Goal: Complete application form: Complete application form

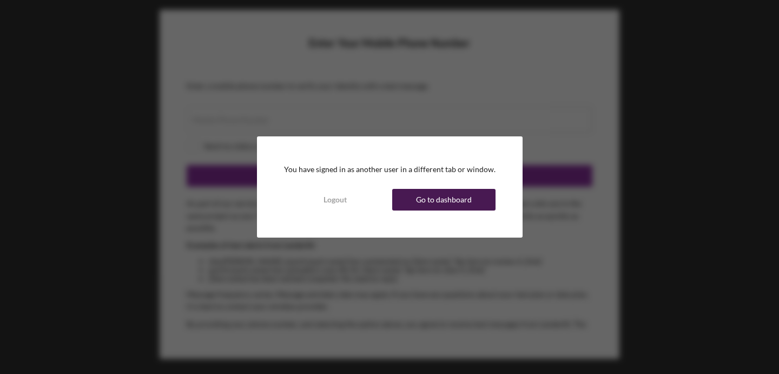
click at [440, 202] on div "Go to dashboard" at bounding box center [444, 200] width 56 height 22
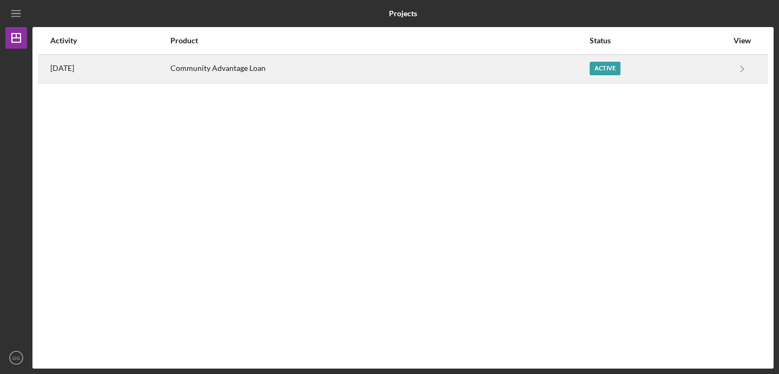
click at [502, 69] on div "Community Advantage Loan" at bounding box center [379, 68] width 418 height 27
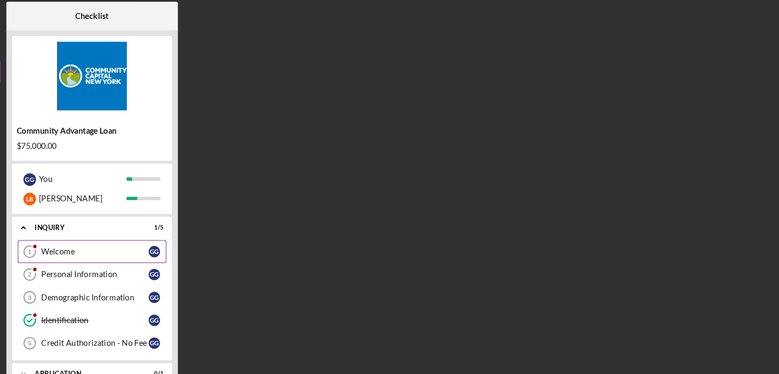
click at [114, 238] on div "Welcome" at bounding box center [116, 242] width 102 height 9
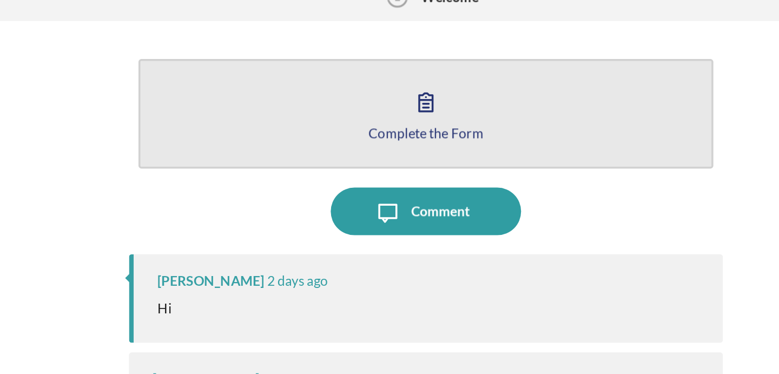
click at [486, 83] on icon "button" at bounding box center [486, 78] width 27 height 27
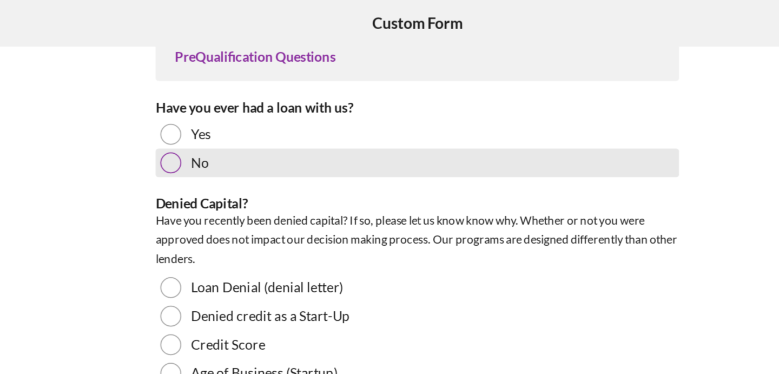
scroll to position [17, 0]
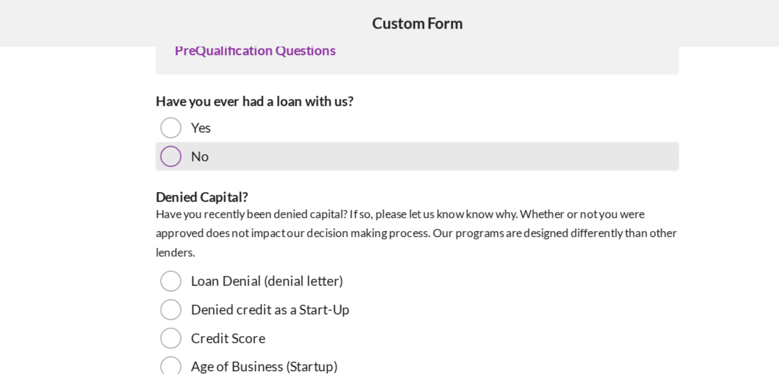
click at [249, 126] on div at bounding box center [249, 127] width 12 height 12
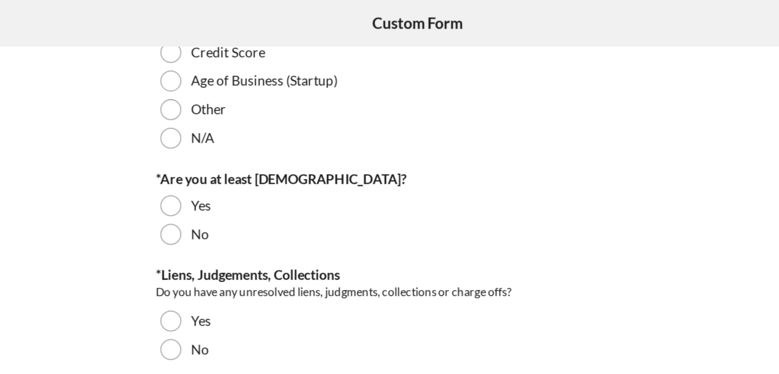
scroll to position [180, 0]
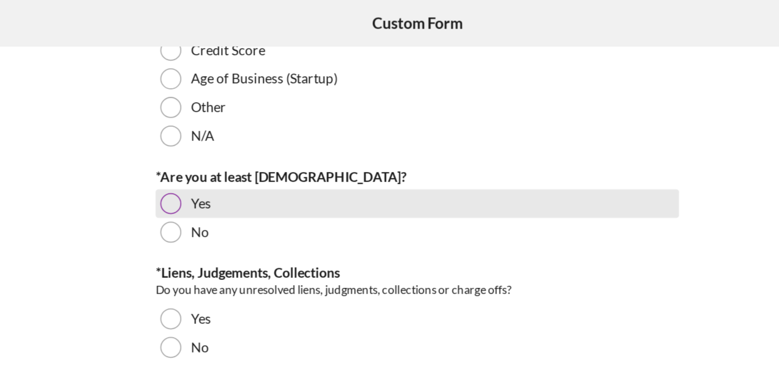
click at [249, 154] on div at bounding box center [249, 154] width 12 height 12
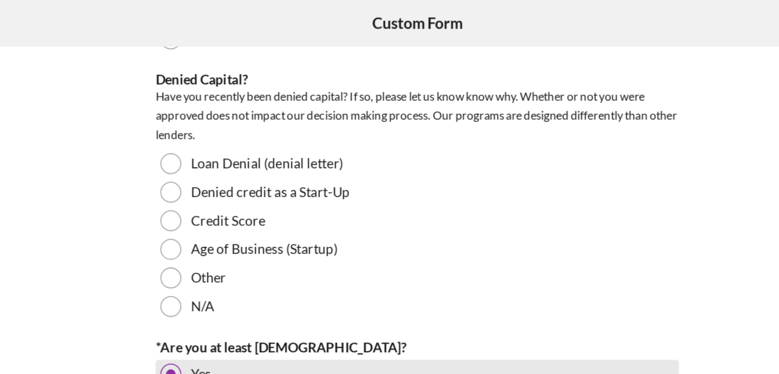
scroll to position [82, 0]
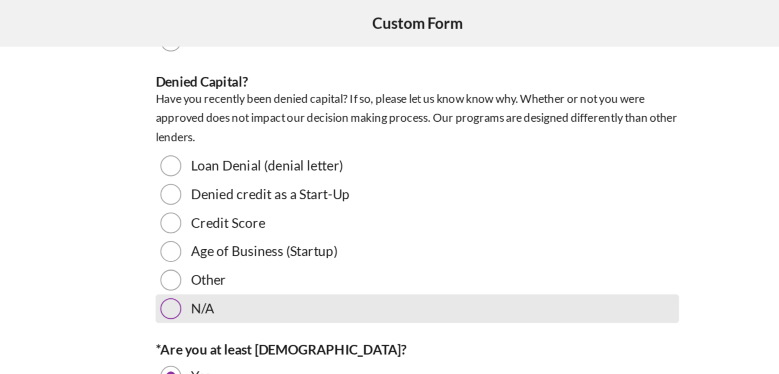
click at [249, 214] on div at bounding box center [249, 213] width 12 height 12
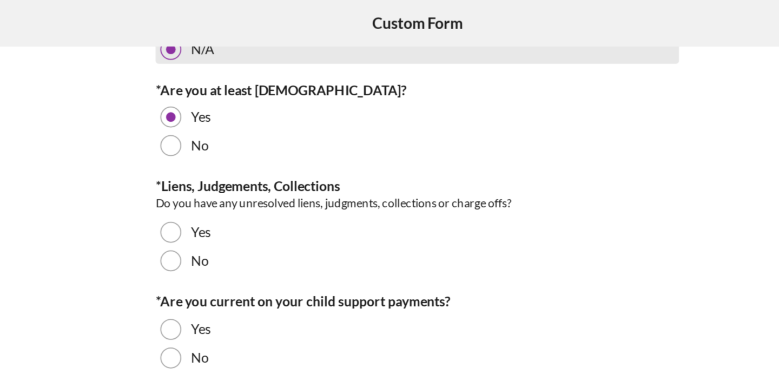
scroll to position [231, 0]
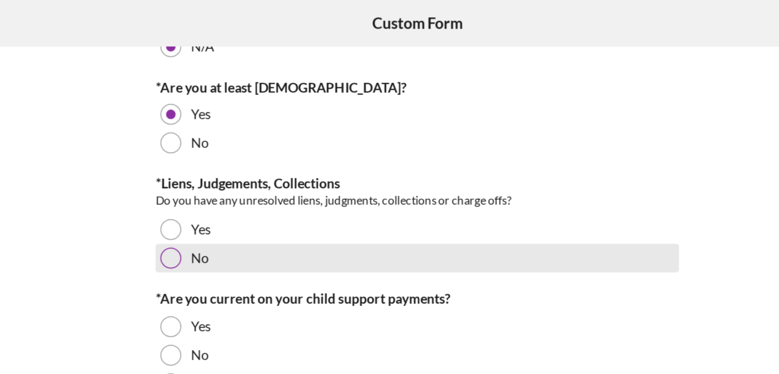
click at [249, 186] on div at bounding box center [249, 185] width 12 height 12
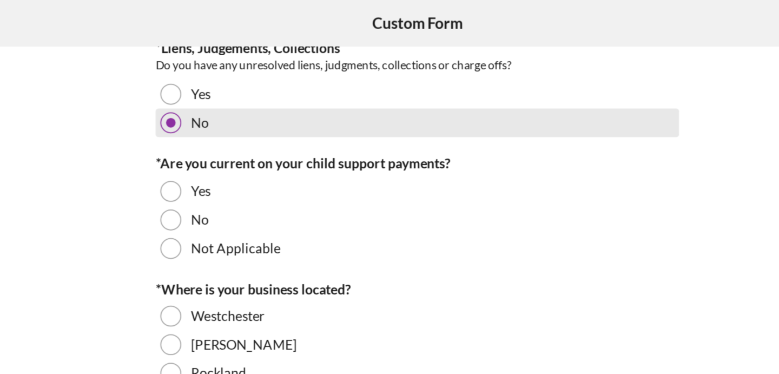
scroll to position [314, 0]
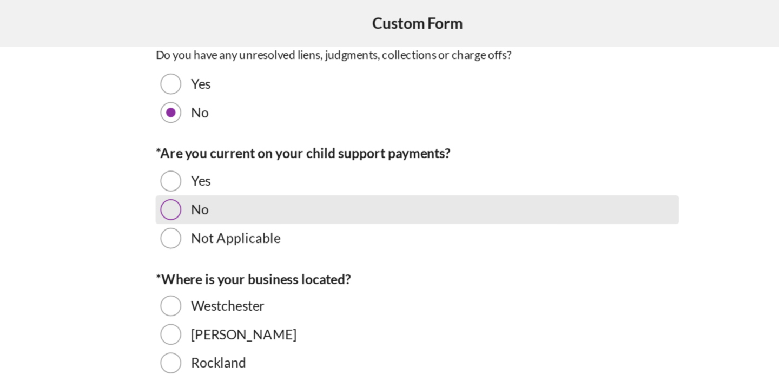
click at [248, 155] on div at bounding box center [249, 157] width 12 height 12
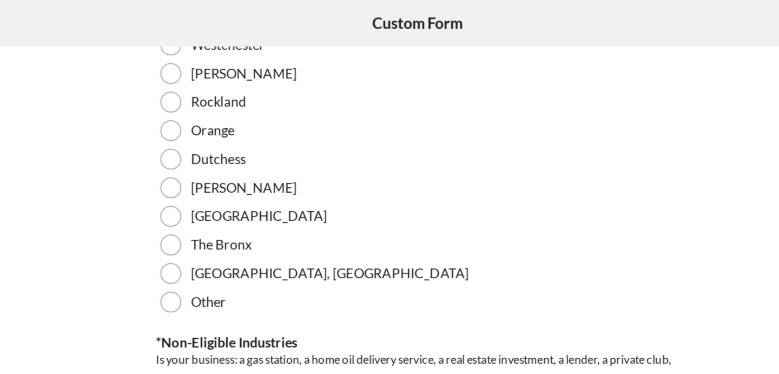
scroll to position [464, 0]
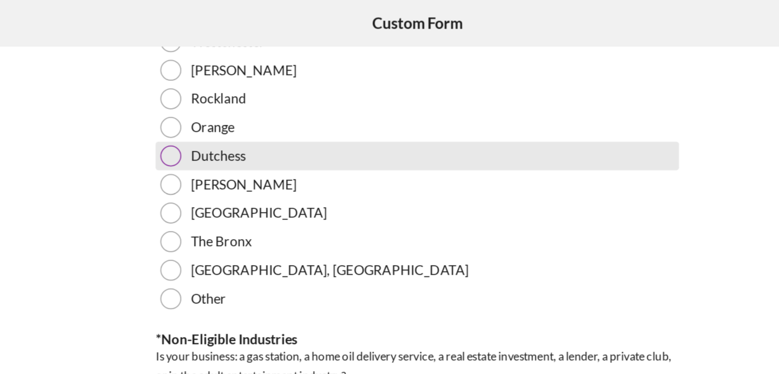
click at [248, 127] on div at bounding box center [249, 127] width 12 height 12
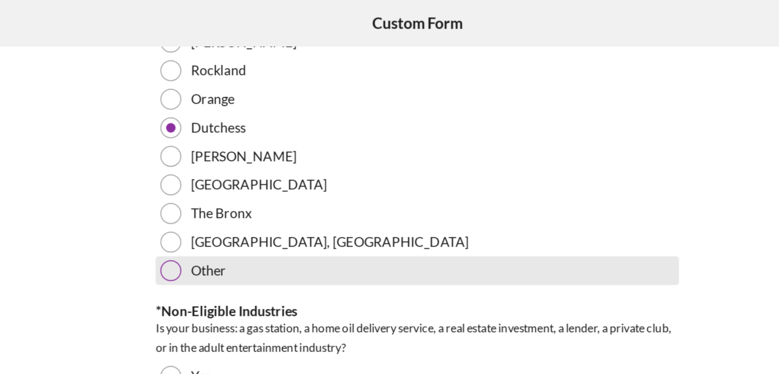
scroll to position [479, 0]
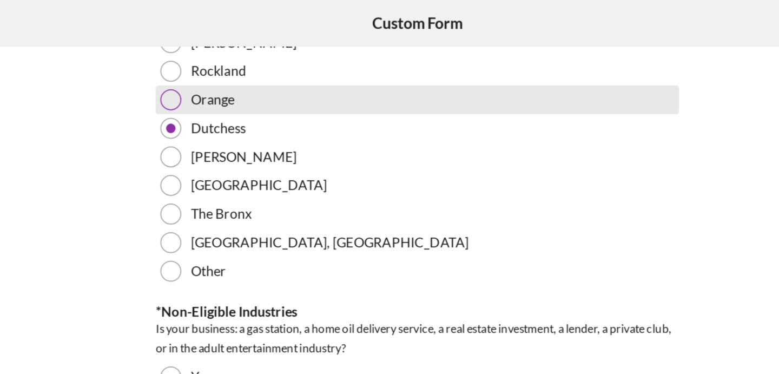
click at [249, 96] on div at bounding box center [249, 95] width 12 height 12
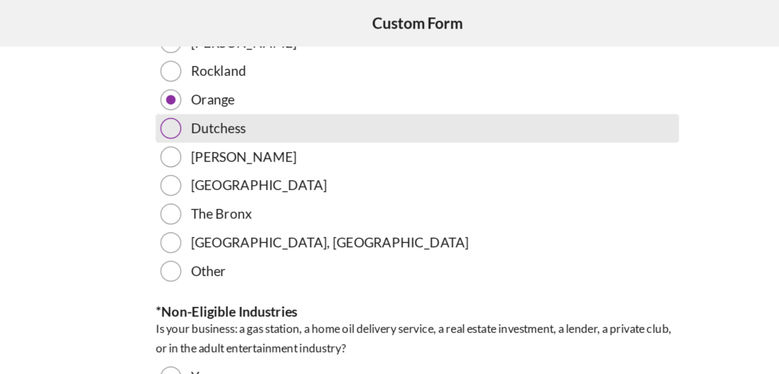
click at [253, 114] on div "Dutchess" at bounding box center [390, 111] width 298 height 16
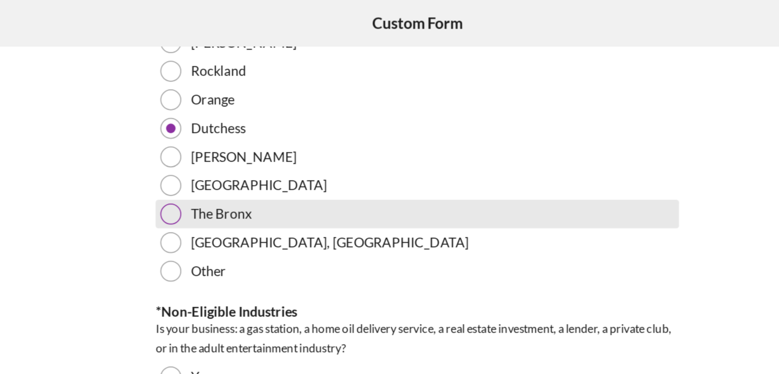
scroll to position [545, 0]
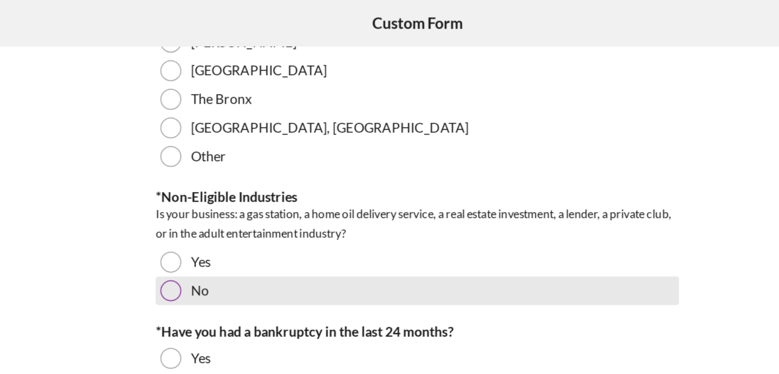
click at [249, 203] on div at bounding box center [249, 203] width 12 height 12
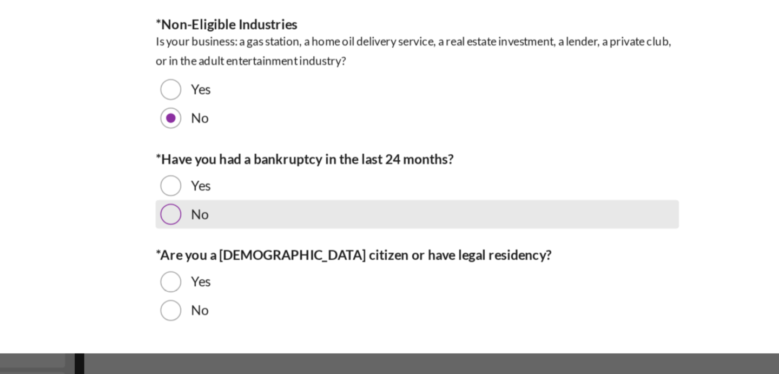
click at [248, 258] on div at bounding box center [249, 258] width 12 height 12
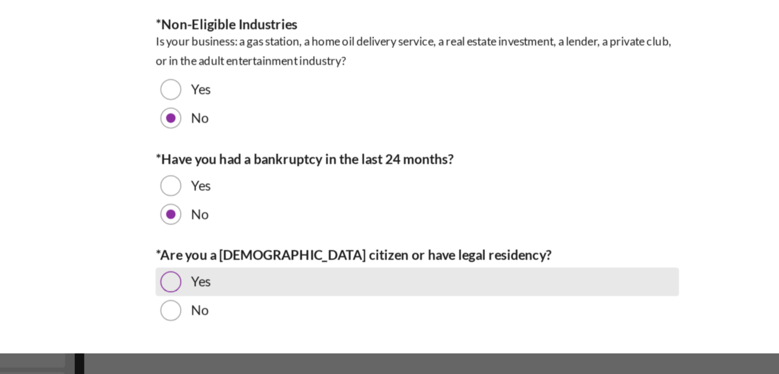
click at [249, 297] on div at bounding box center [249, 296] width 12 height 12
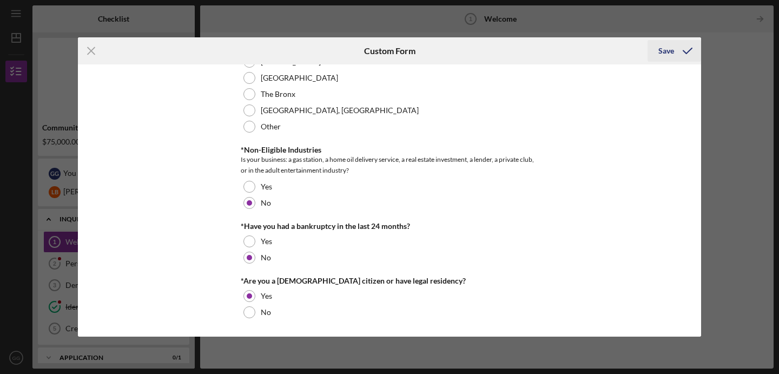
click at [667, 52] on div "Save" at bounding box center [666, 51] width 16 height 22
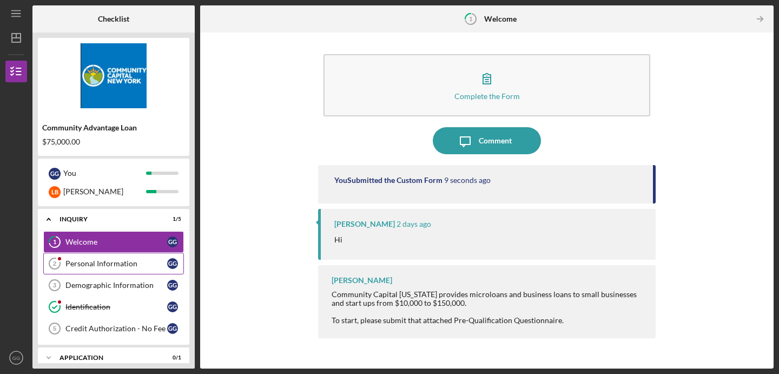
scroll to position [11, 0]
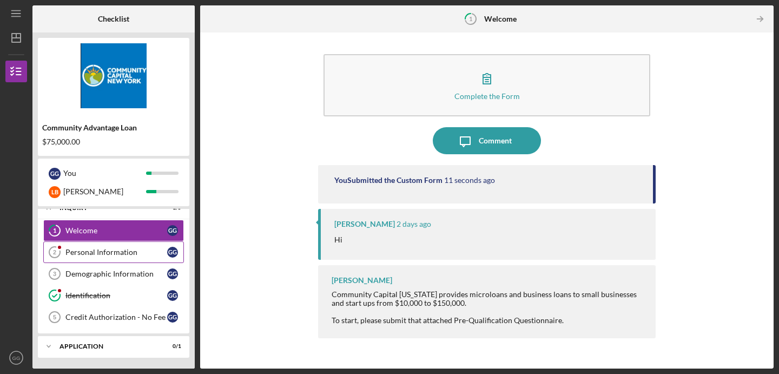
click at [109, 249] on div "Personal Information" at bounding box center [116, 252] width 102 height 9
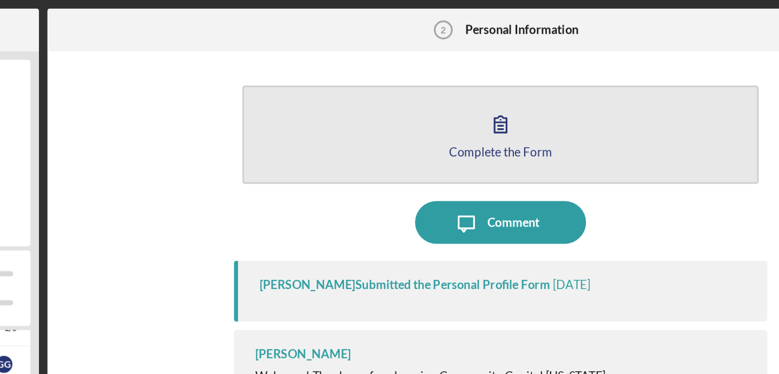
click at [485, 80] on icon "button" at bounding box center [487, 79] width 8 height 10
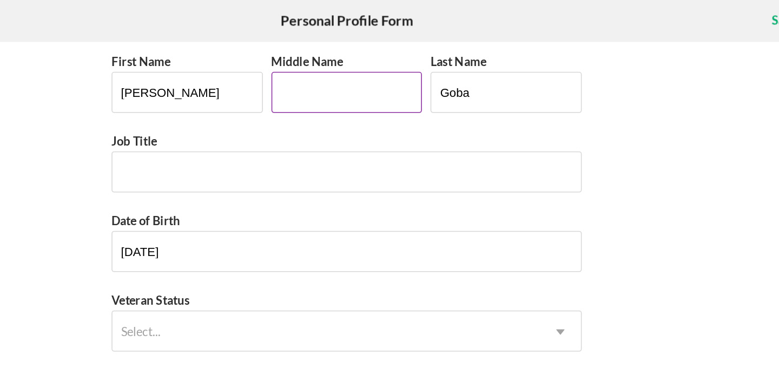
click at [381, 104] on input "Middle Name" at bounding box center [390, 96] width 96 height 26
type input "kore"
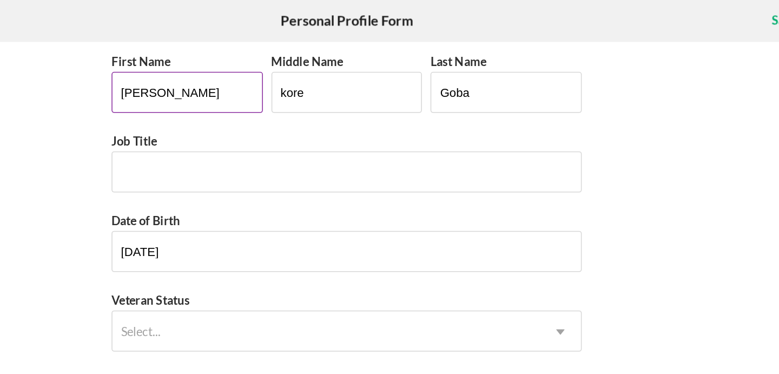
click at [282, 98] on input "[PERSON_NAME]" at bounding box center [289, 96] width 96 height 26
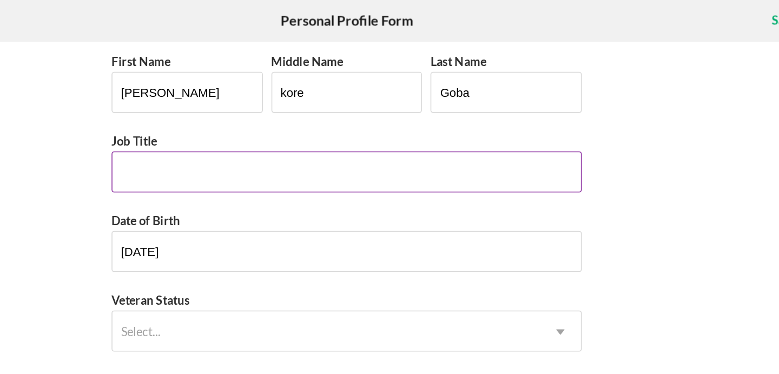
click at [258, 154] on input "Job Title" at bounding box center [390, 147] width 298 height 26
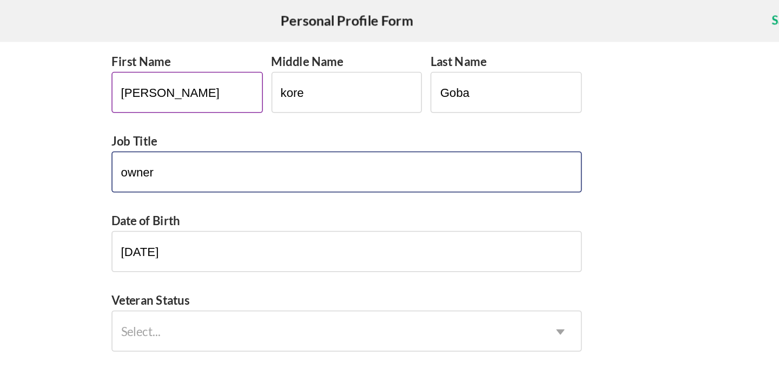
type input "owner"
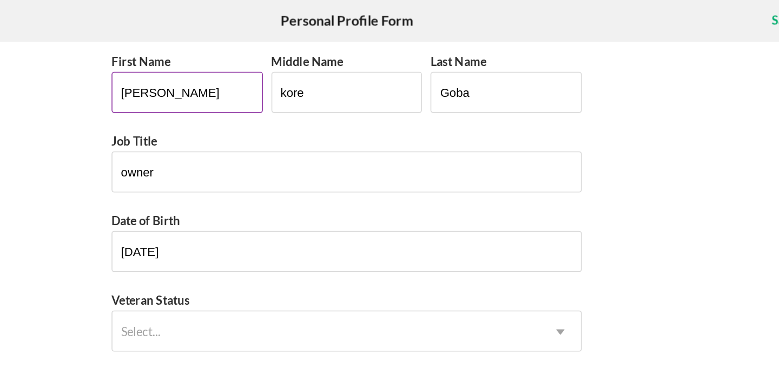
click at [278, 100] on input "[PERSON_NAME]" at bounding box center [289, 96] width 96 height 26
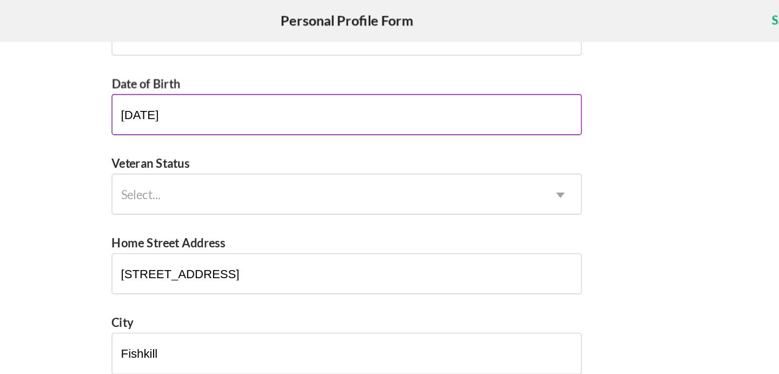
scroll to position [91, 0]
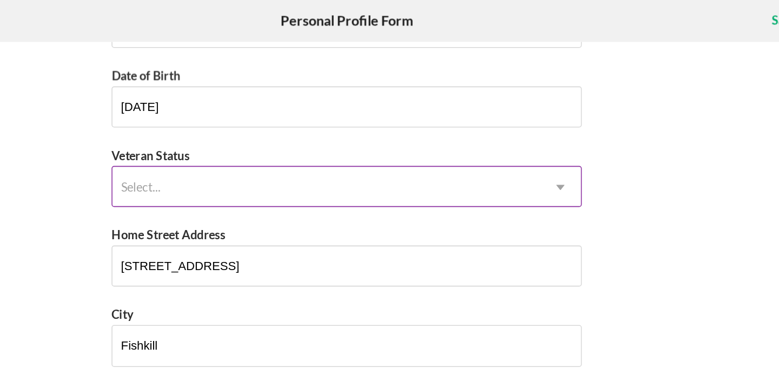
type input "[PERSON_NAME]"
click at [524, 156] on use at bounding box center [524, 156] width 5 height 3
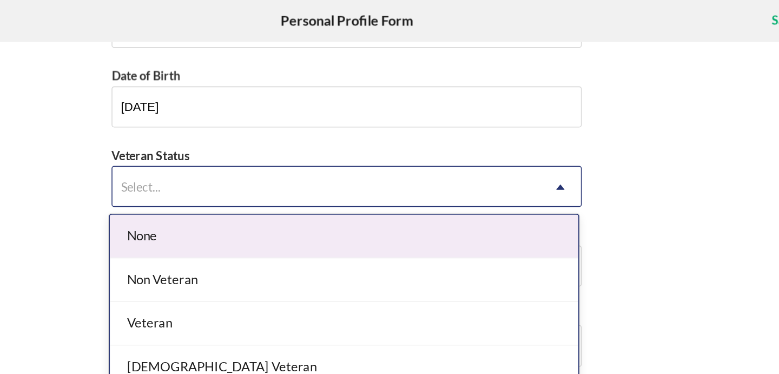
click at [429, 187] on div "None" at bounding box center [388, 188] width 297 height 28
click at [523, 157] on use at bounding box center [524, 156] width 5 height 3
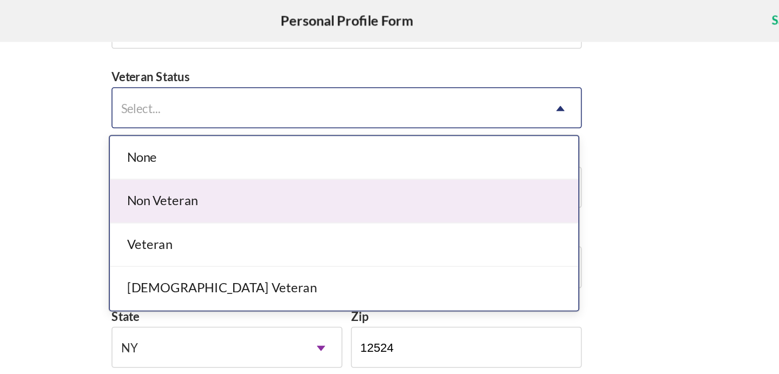
scroll to position [141, 0]
click at [464, 167] on div "Non Veteran" at bounding box center [388, 166] width 297 height 28
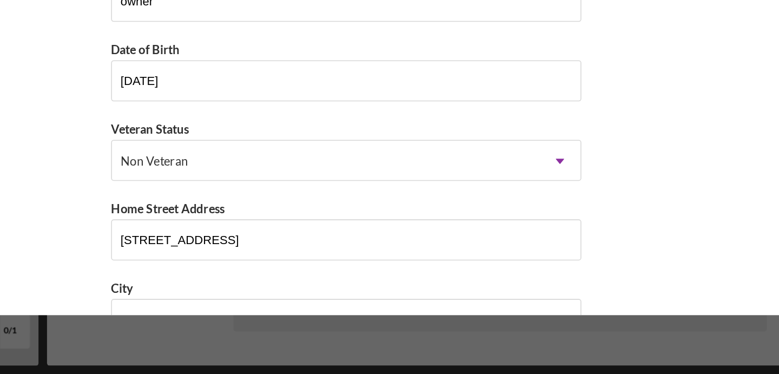
scroll to position [0, 0]
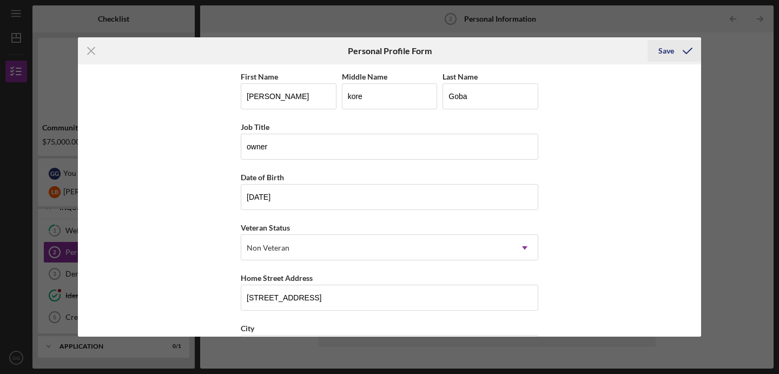
click at [668, 49] on div "Save" at bounding box center [666, 51] width 16 height 22
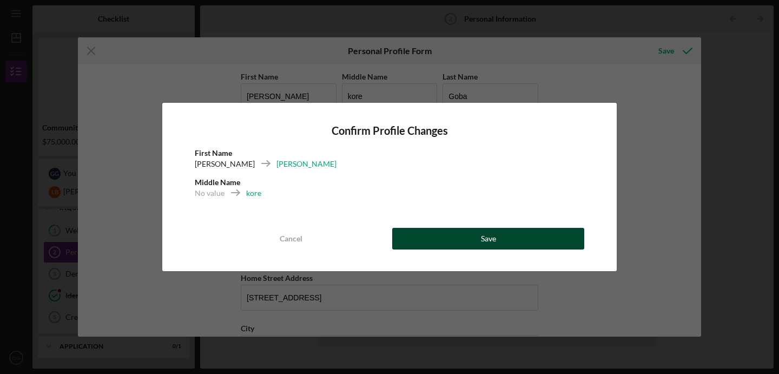
click at [498, 236] on button "Save" at bounding box center [488, 239] width 192 height 22
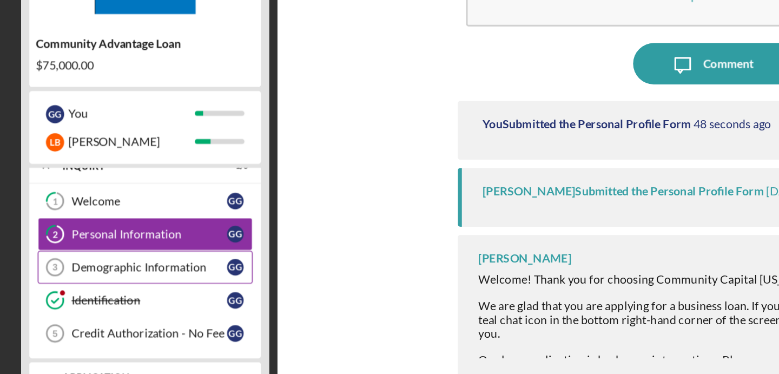
click at [98, 274] on div "Demographic Information" at bounding box center [116, 273] width 102 height 9
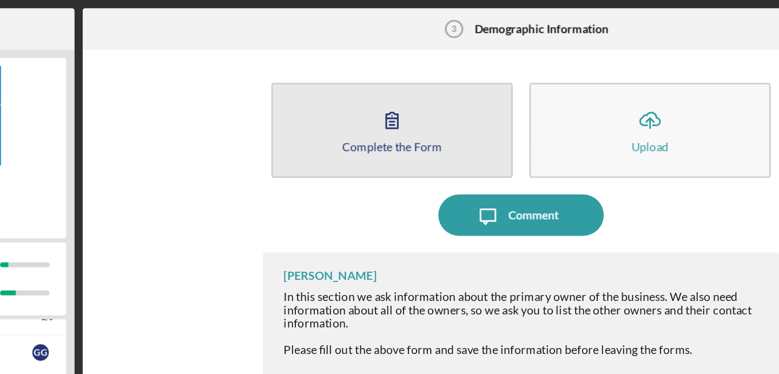
click at [404, 84] on icon "button" at bounding box center [402, 78] width 27 height 27
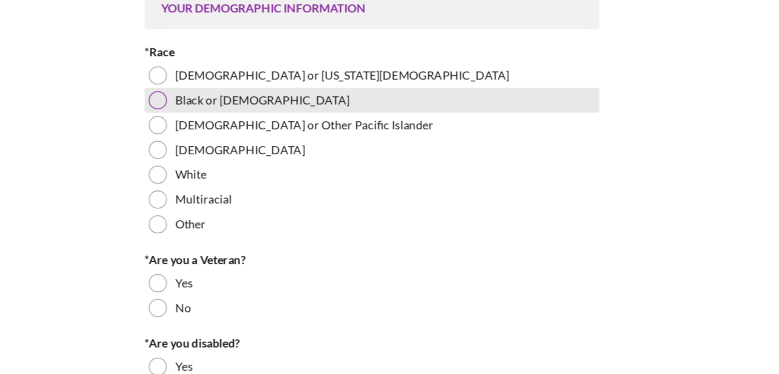
click at [251, 142] on div at bounding box center [249, 143] width 12 height 12
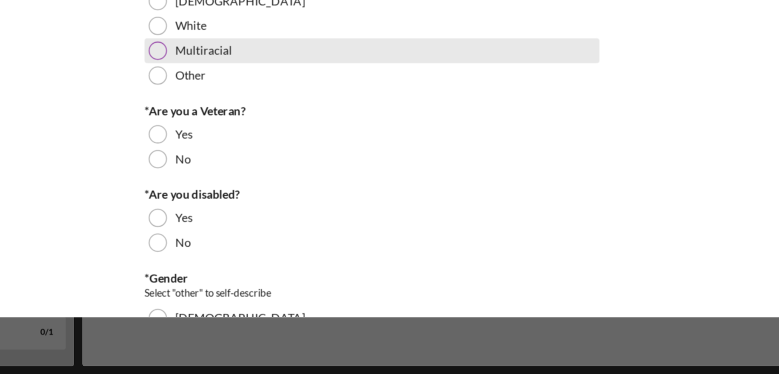
scroll to position [50, 0]
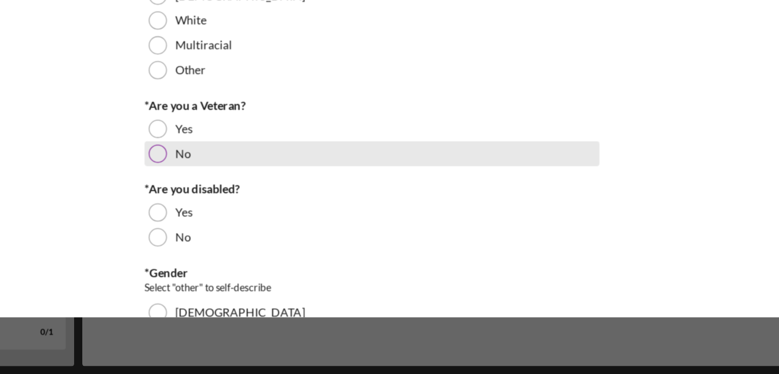
click at [250, 232] on div at bounding box center [249, 229] width 12 height 12
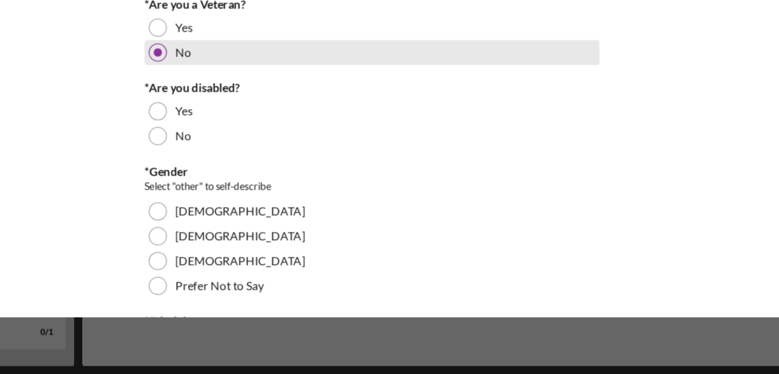
scroll to position [117, 0]
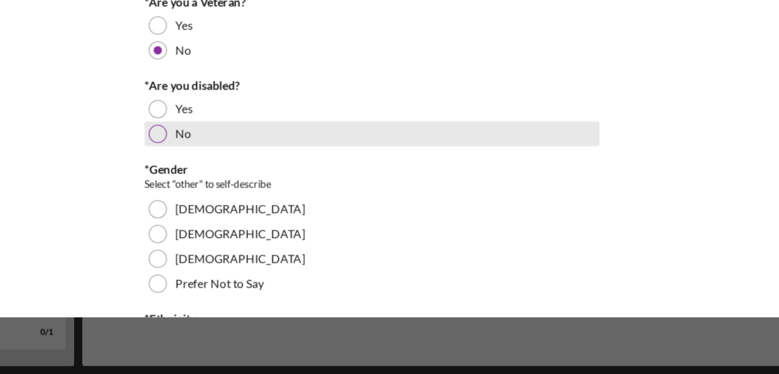
click at [249, 216] on div at bounding box center [249, 216] width 12 height 12
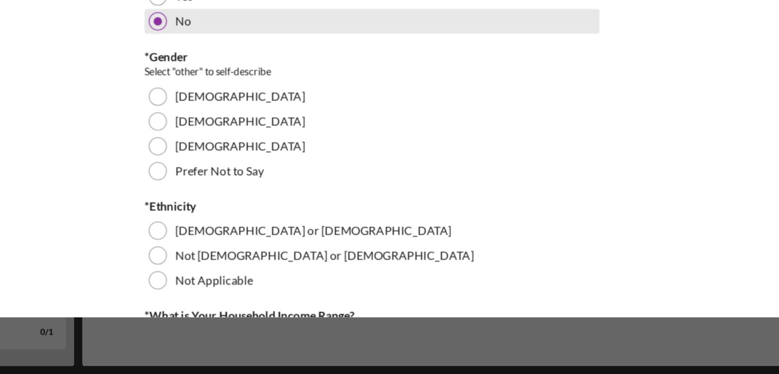
scroll to position [192, 0]
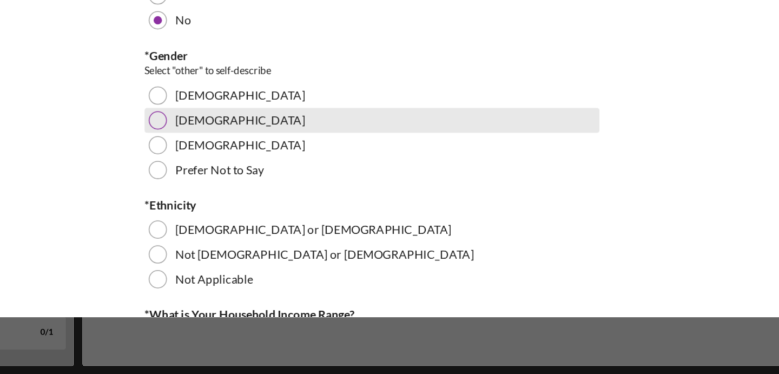
click at [251, 206] on div at bounding box center [249, 208] width 12 height 12
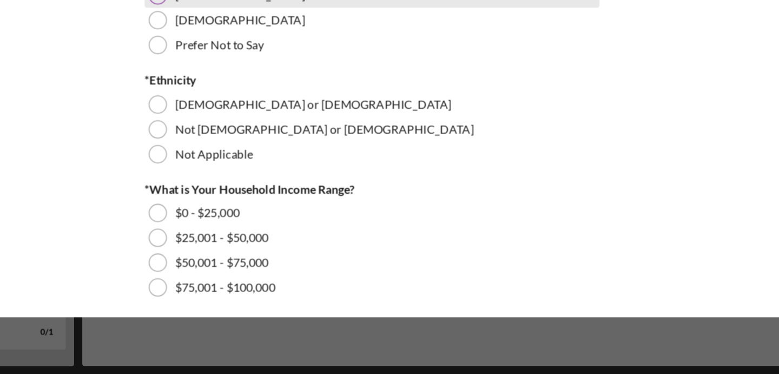
scroll to position [278, 0]
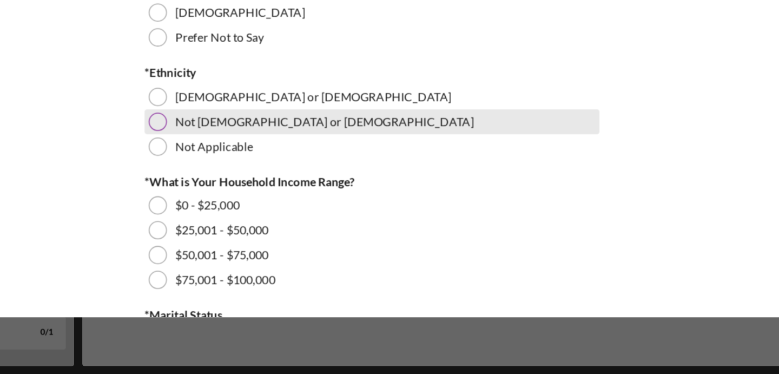
click at [251, 206] on div at bounding box center [249, 209] width 12 height 12
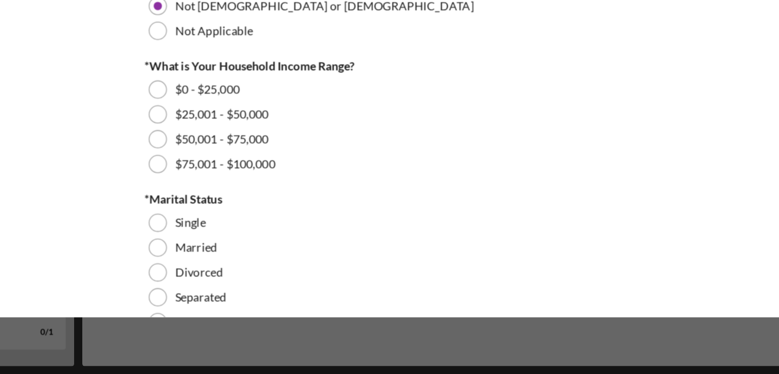
scroll to position [355, 0]
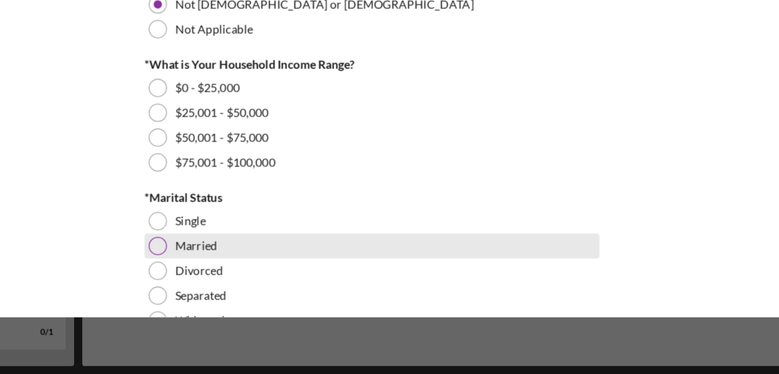
click at [251, 288] on div at bounding box center [249, 290] width 12 height 12
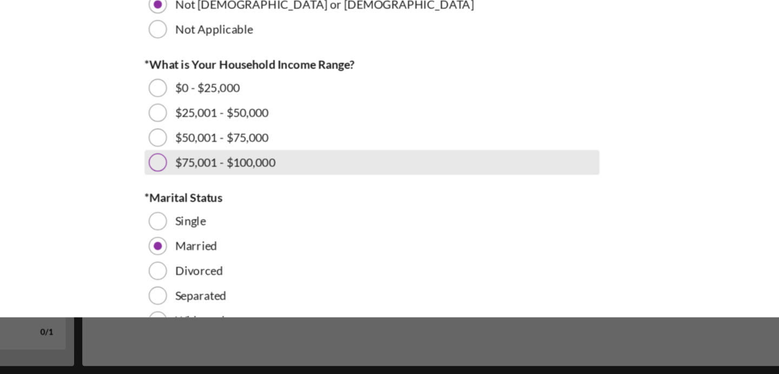
click at [247, 236] on div at bounding box center [249, 235] width 12 height 12
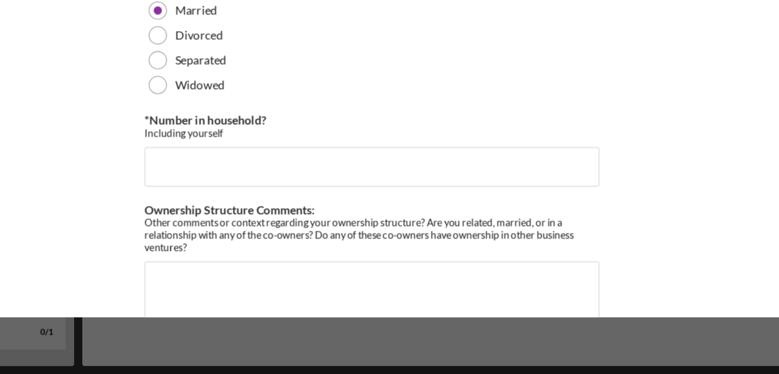
scroll to position [510, 0]
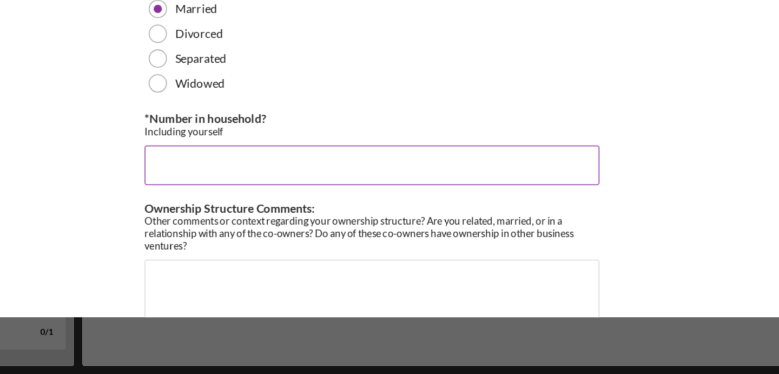
click at [255, 238] on input "*Number in household?" at bounding box center [390, 237] width 298 height 26
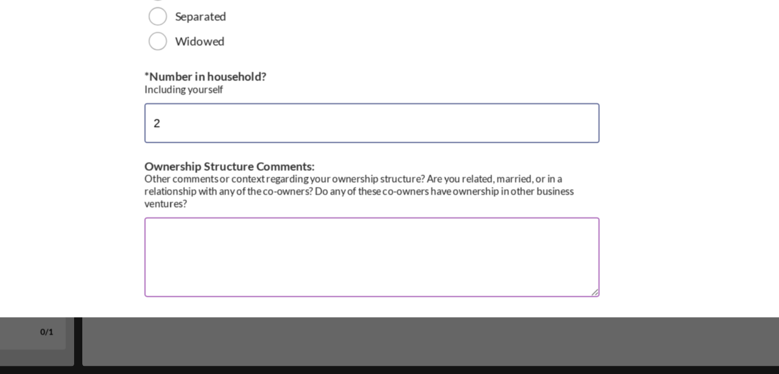
scroll to position [542, 0]
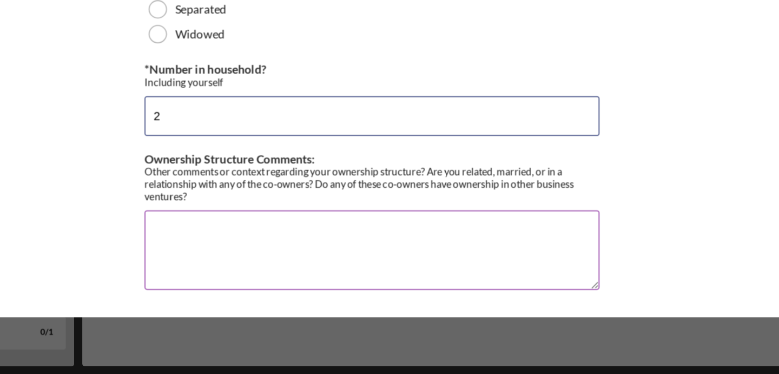
type input "2"
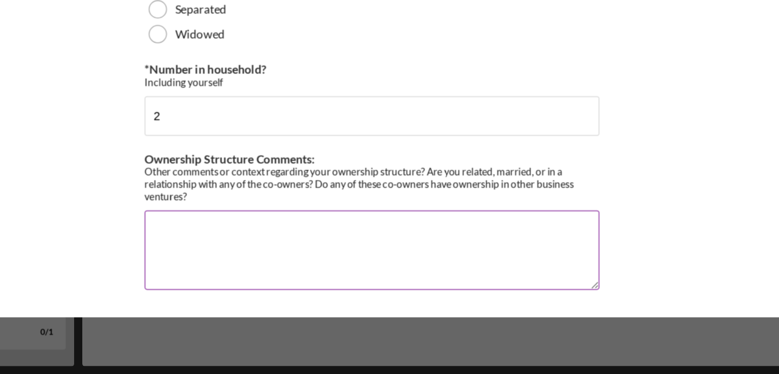
click at [334, 274] on textarea "Ownership Structure Comments:" at bounding box center [390, 293] width 298 height 52
type textarea "o"
type textarea "c"
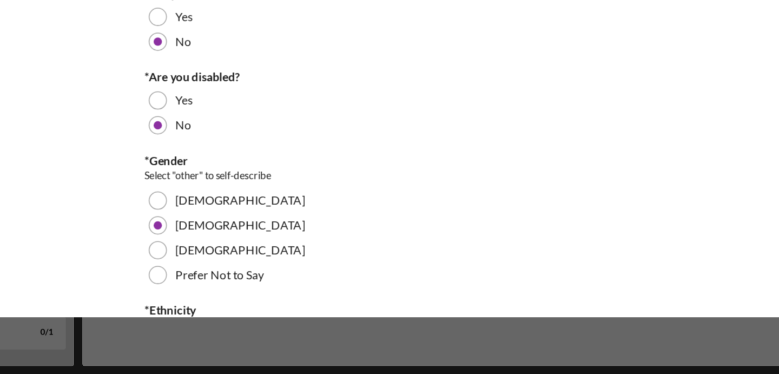
scroll to position [0, 0]
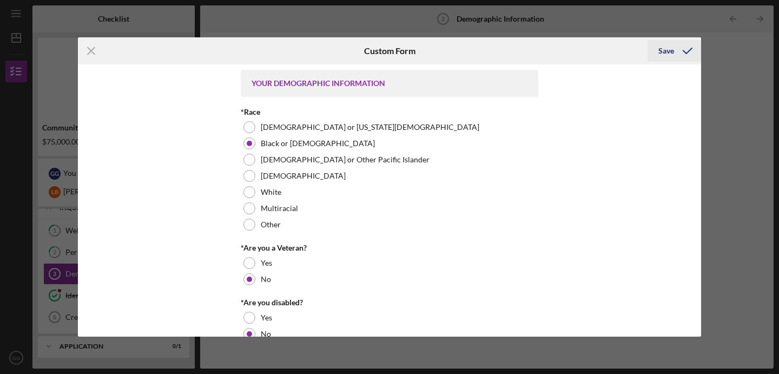
type textarea "my with is my business partner"
click at [667, 49] on div "Save" at bounding box center [666, 51] width 16 height 22
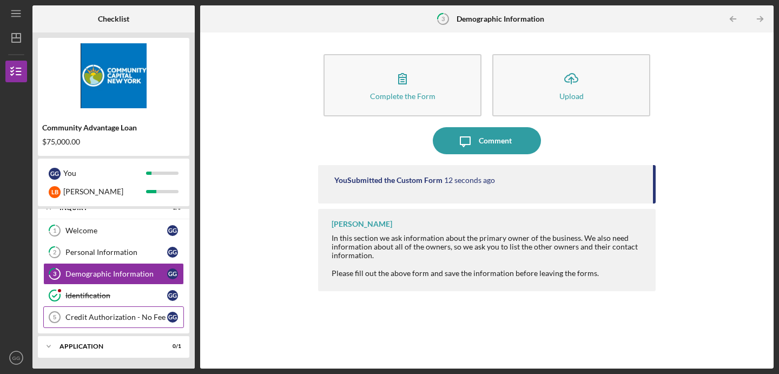
click at [116, 316] on div "Credit Authorization - No Fee" at bounding box center [116, 317] width 102 height 9
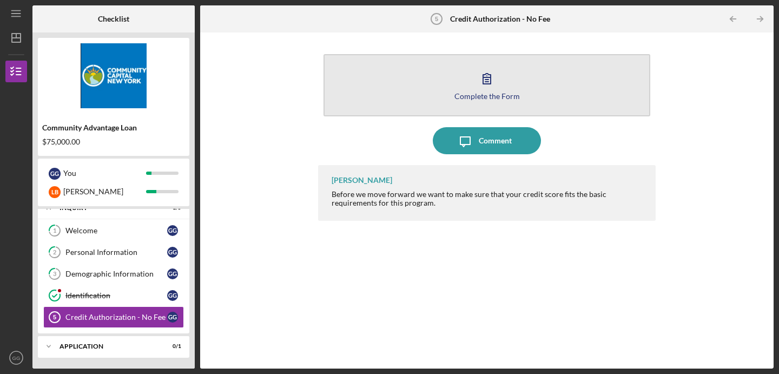
click at [484, 80] on icon "button" at bounding box center [486, 78] width 27 height 27
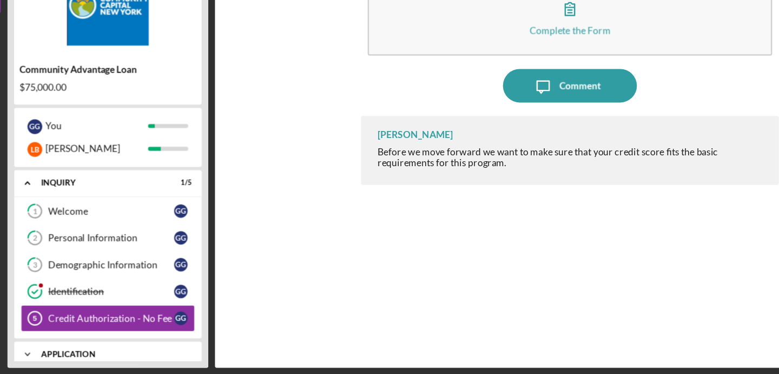
scroll to position [11, 0]
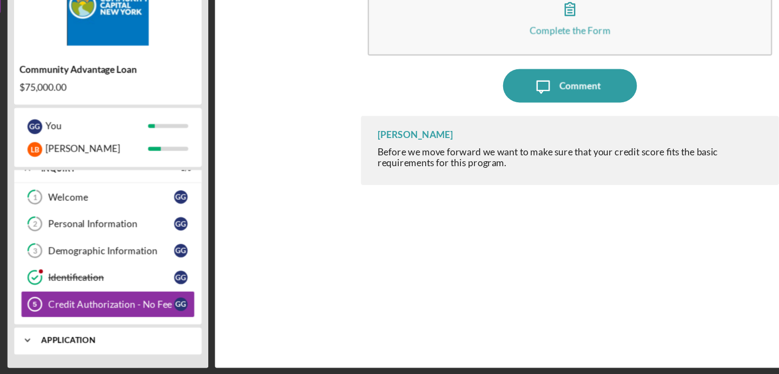
click at [47, 345] on polyline at bounding box center [48, 346] width 3 height 2
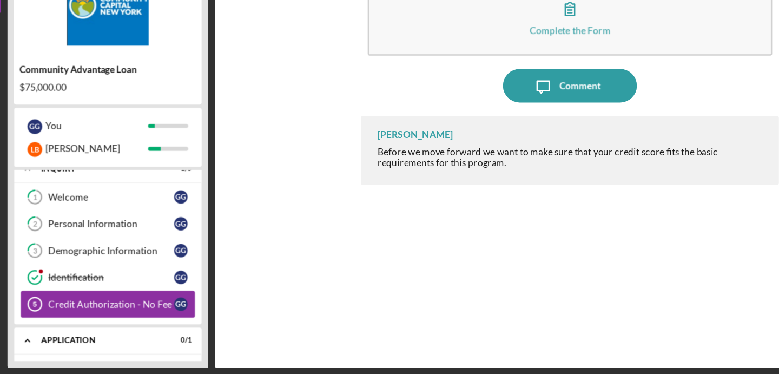
scroll to position [39, 0]
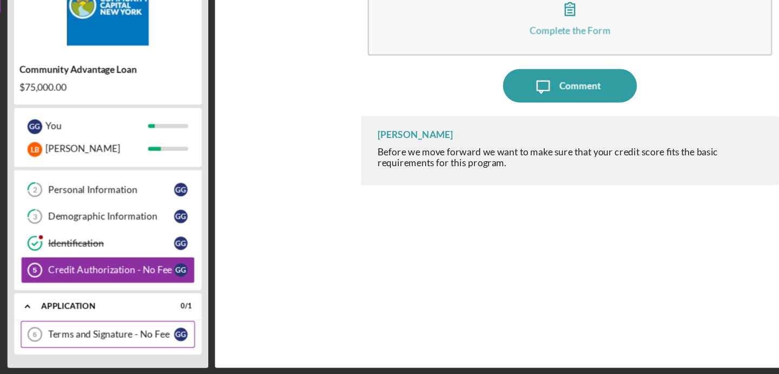
click at [118, 340] on div "Terms and Signature - No Fee" at bounding box center [116, 341] width 102 height 9
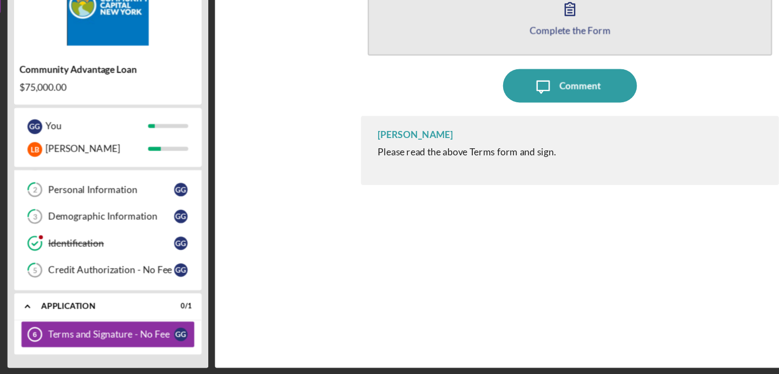
click at [489, 89] on icon "button" at bounding box center [486, 78] width 27 height 27
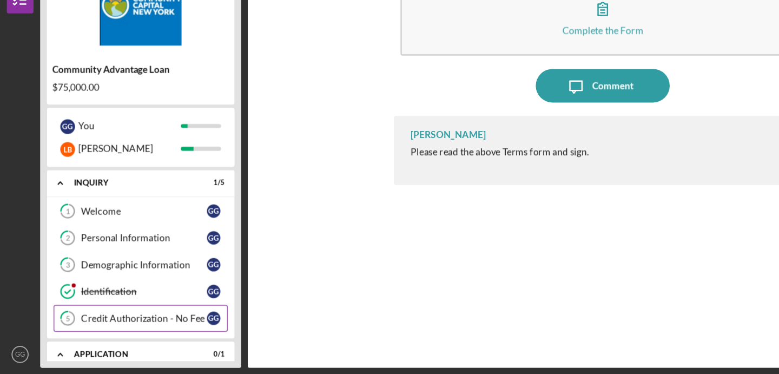
click at [93, 328] on div "Credit Authorization - No Fee" at bounding box center [116, 328] width 102 height 9
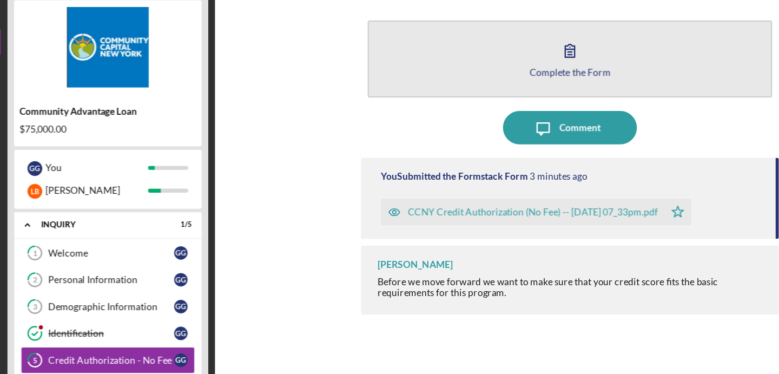
click at [490, 85] on icon "button" at bounding box center [486, 78] width 27 height 27
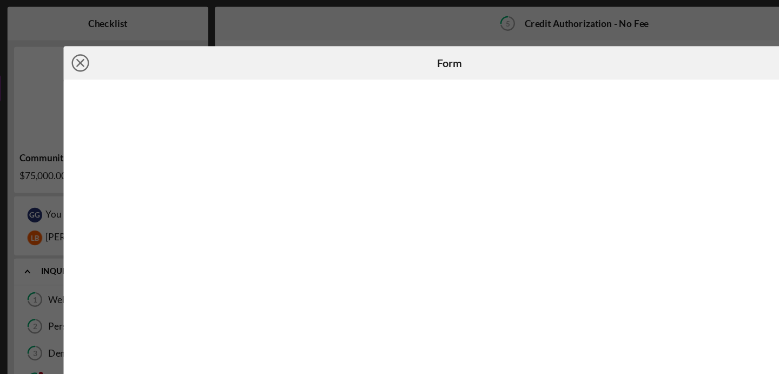
click at [92, 50] on line at bounding box center [91, 50] width 5 height 5
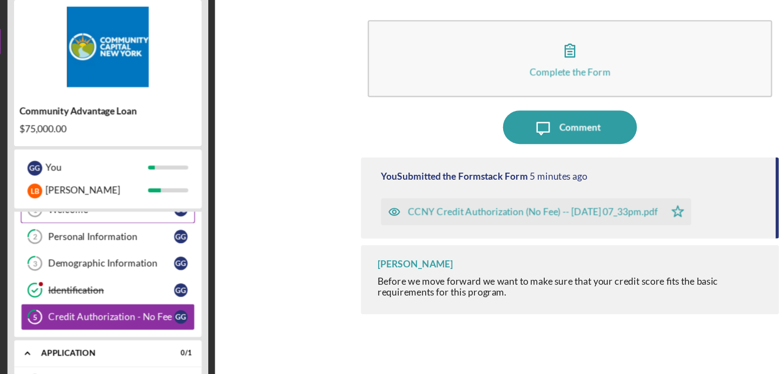
scroll to position [39, 0]
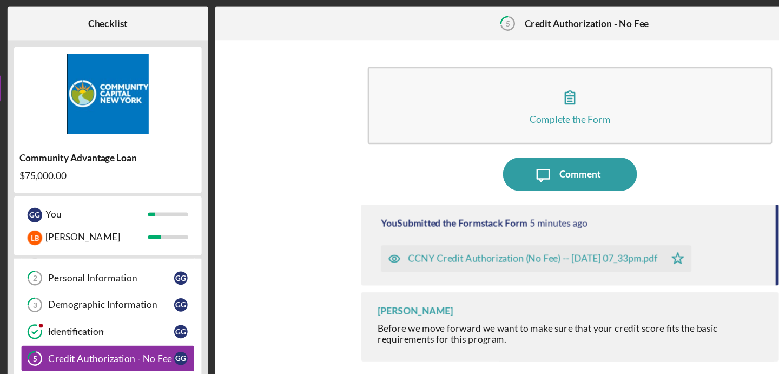
click at [199, 2] on div "Icon/Menu 5 Credit Authorization - No Fee Checklist Community Advantage Loan $7…" at bounding box center [389, 184] width 768 height 368
click at [54, 16] on div at bounding box center [59, 18] width 54 height 27
drag, startPoint x: 627, startPoint y: 22, endPoint x: 613, endPoint y: 22, distance: 14.1
click at [613, 22] on div "Icon/Table Pagination Arrow Icon/Table Pagination Arrow" at bounding box center [678, 18] width 191 height 27
